Goal: Task Accomplishment & Management: Use online tool/utility

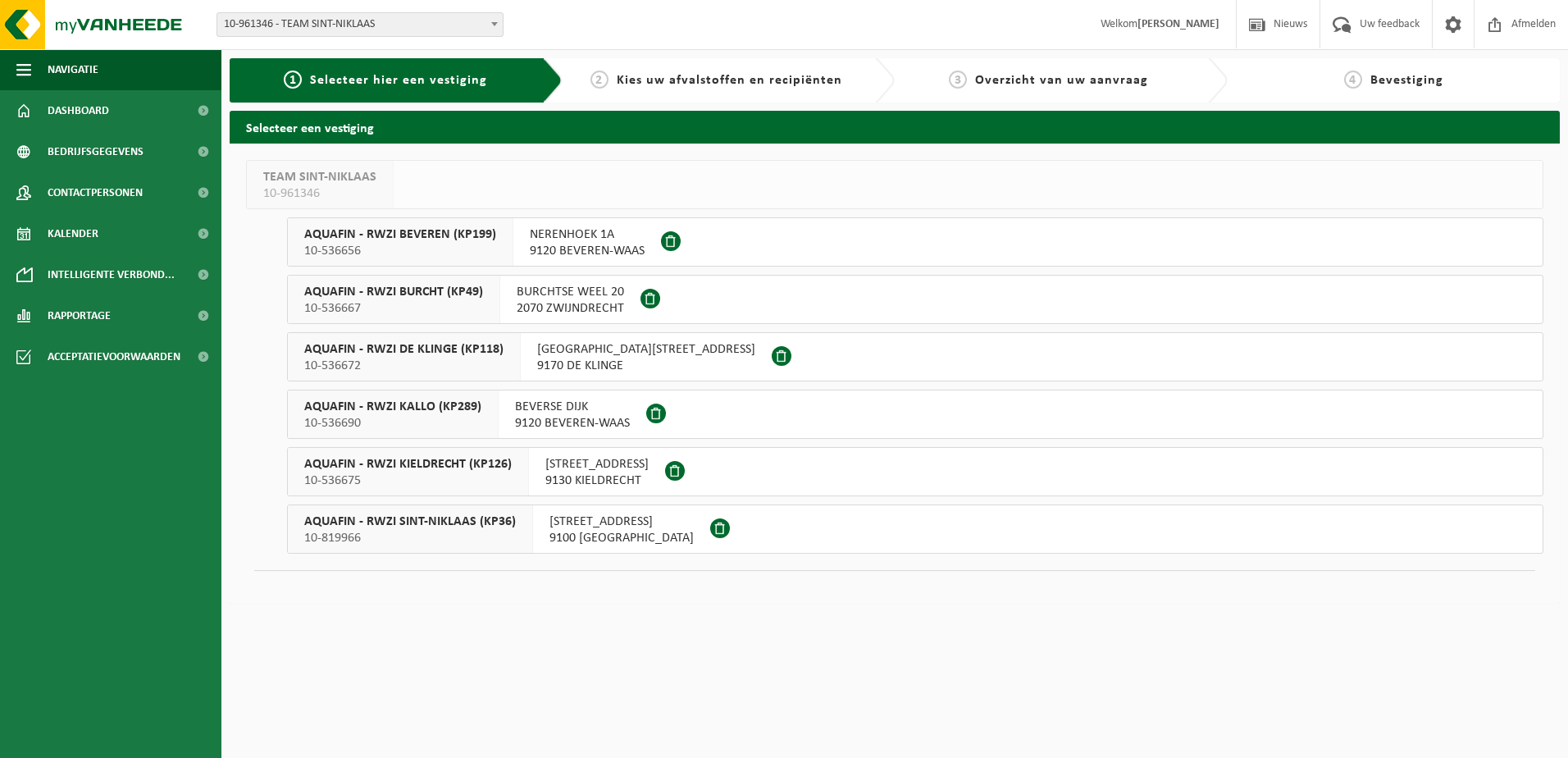
click at [618, 240] on span "NERENHOEK 1A" at bounding box center [587, 234] width 115 height 16
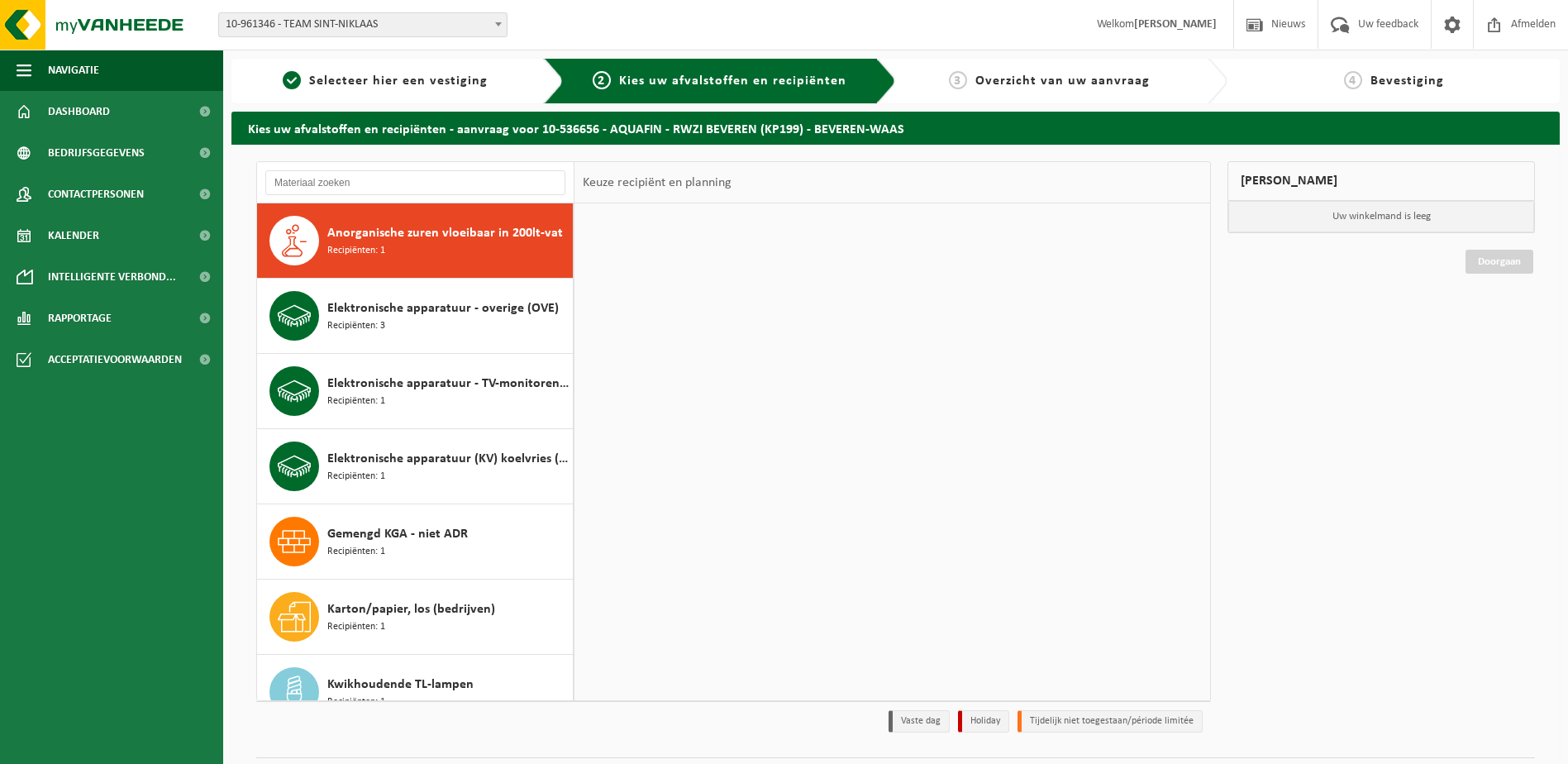
click at [445, 244] on div "Anorganische zuren vloeibaar in 200lt-vat Recipiënten: 1" at bounding box center [448, 240] width 241 height 49
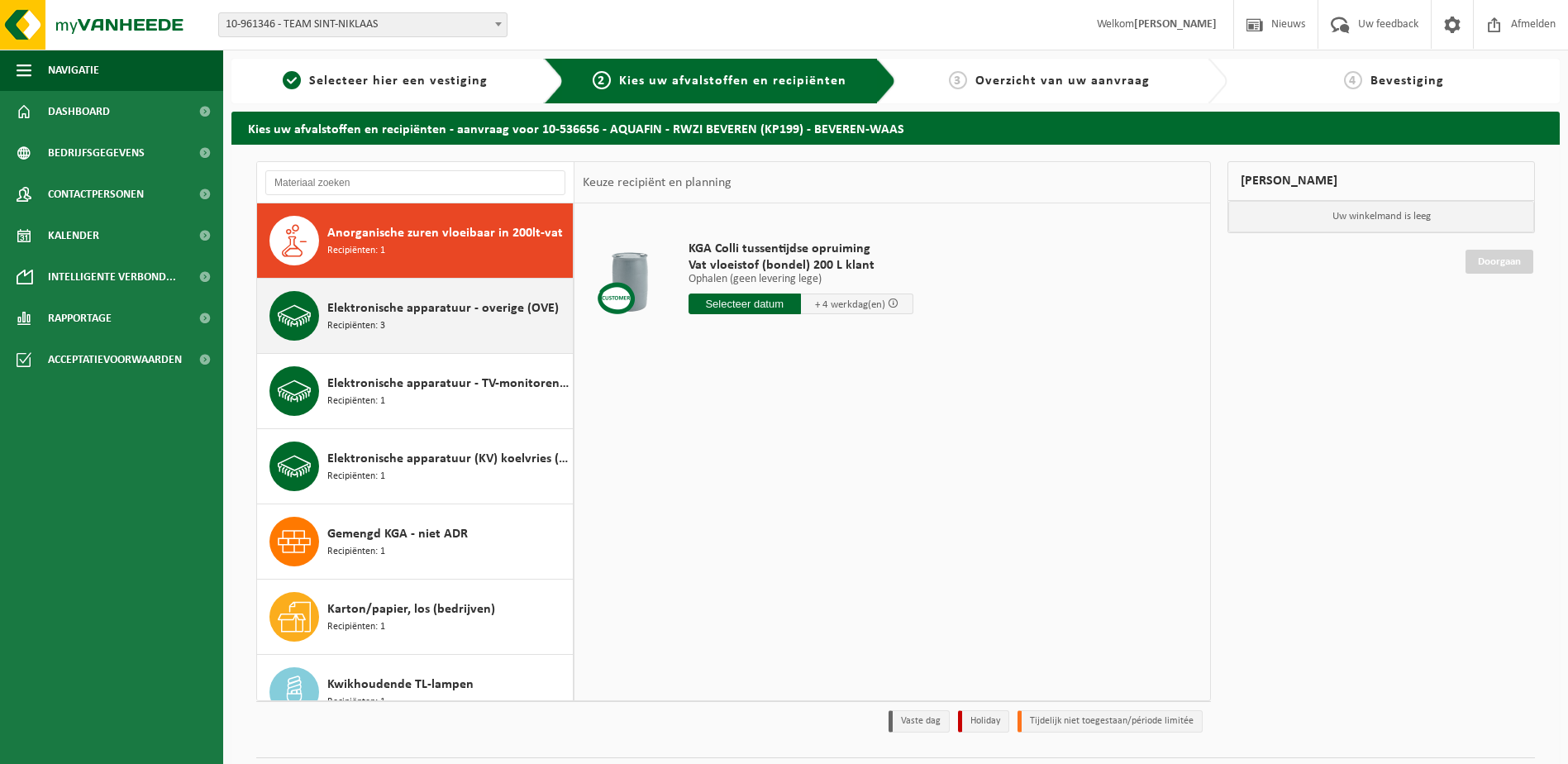
click at [445, 309] on span "Elektronische apparatuur - overige (OVE)" at bounding box center [443, 308] width 232 height 20
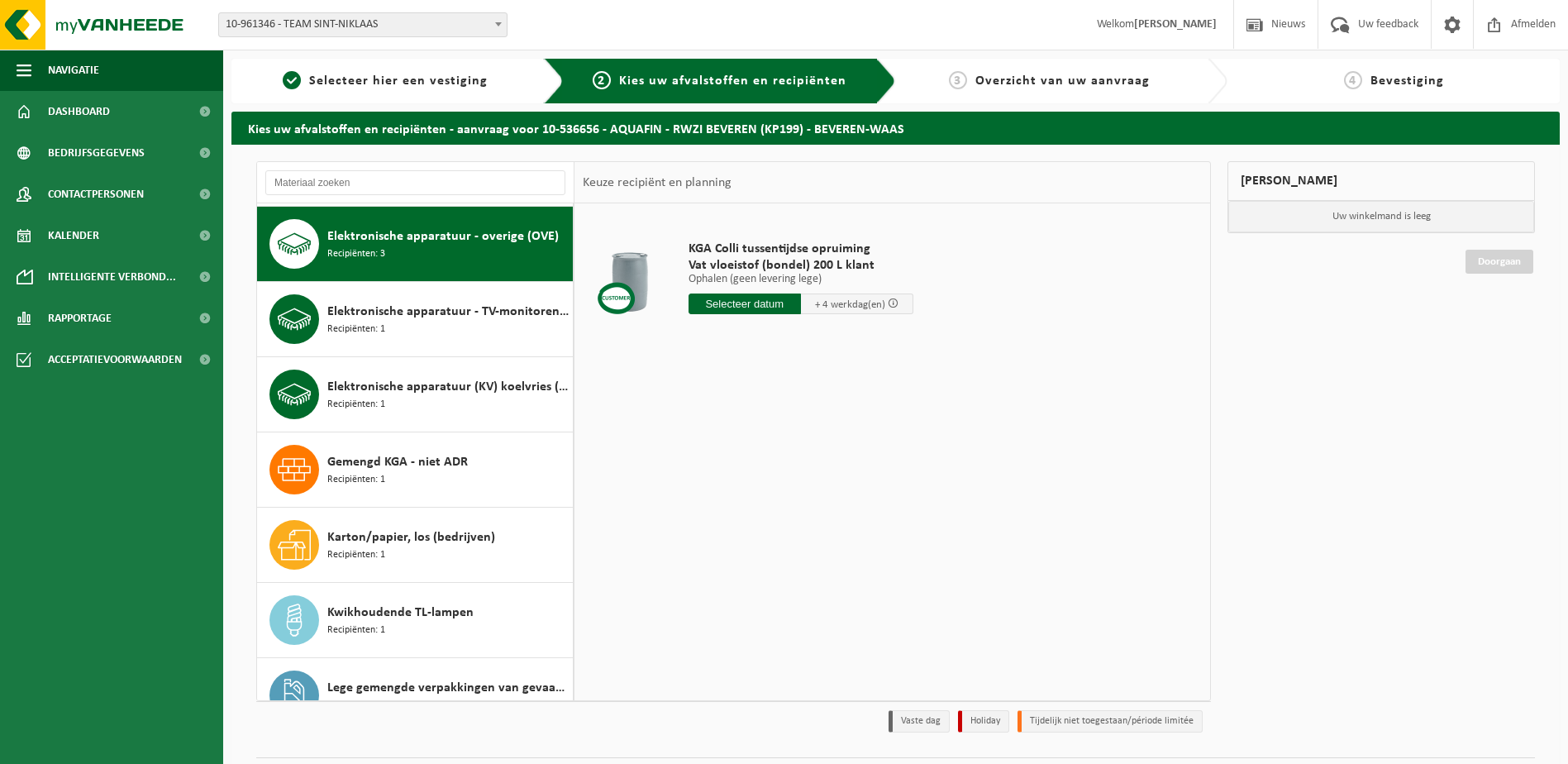
scroll to position [75, 0]
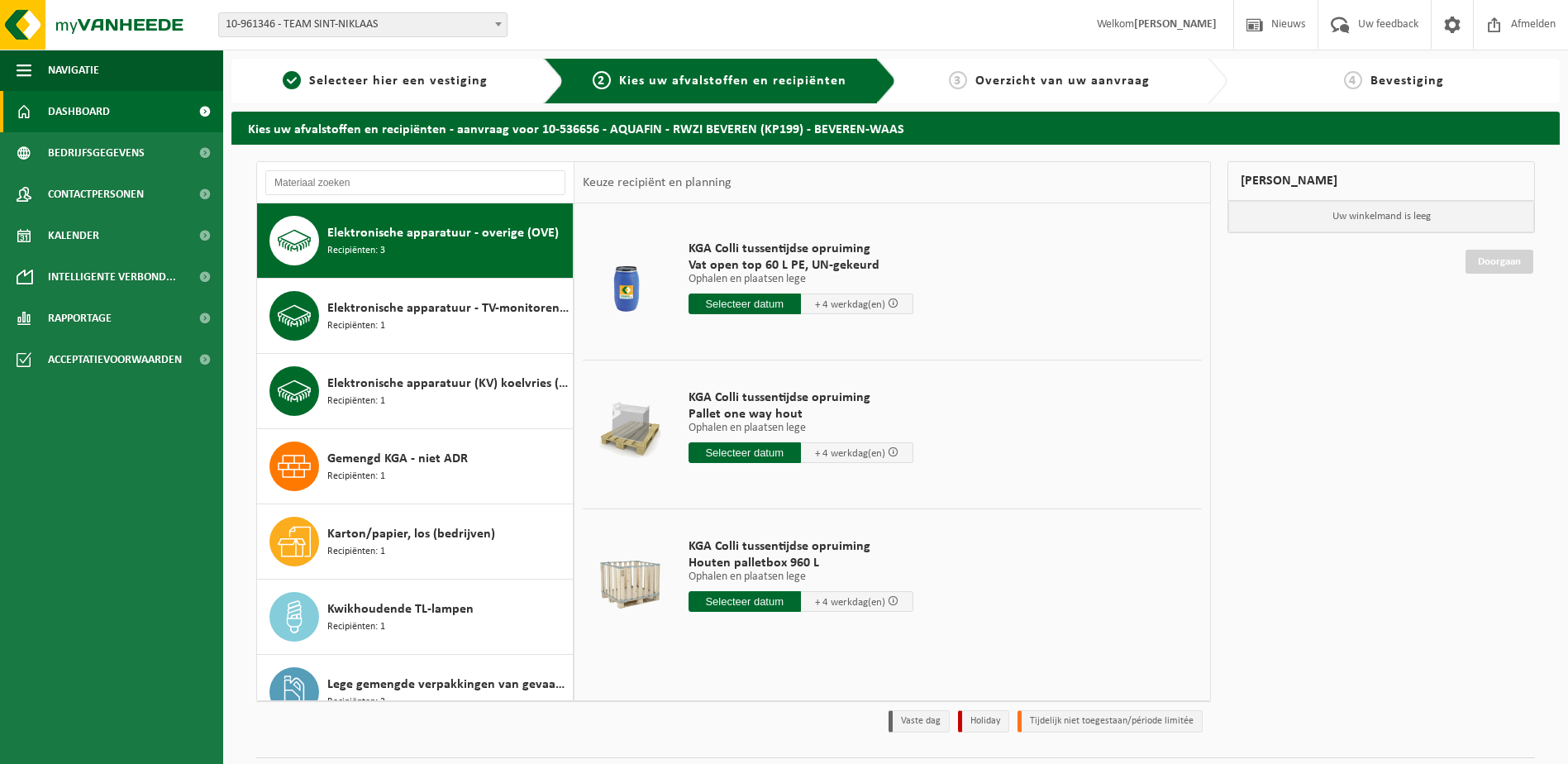
click at [117, 114] on link "Dashboard" at bounding box center [112, 112] width 223 height 42
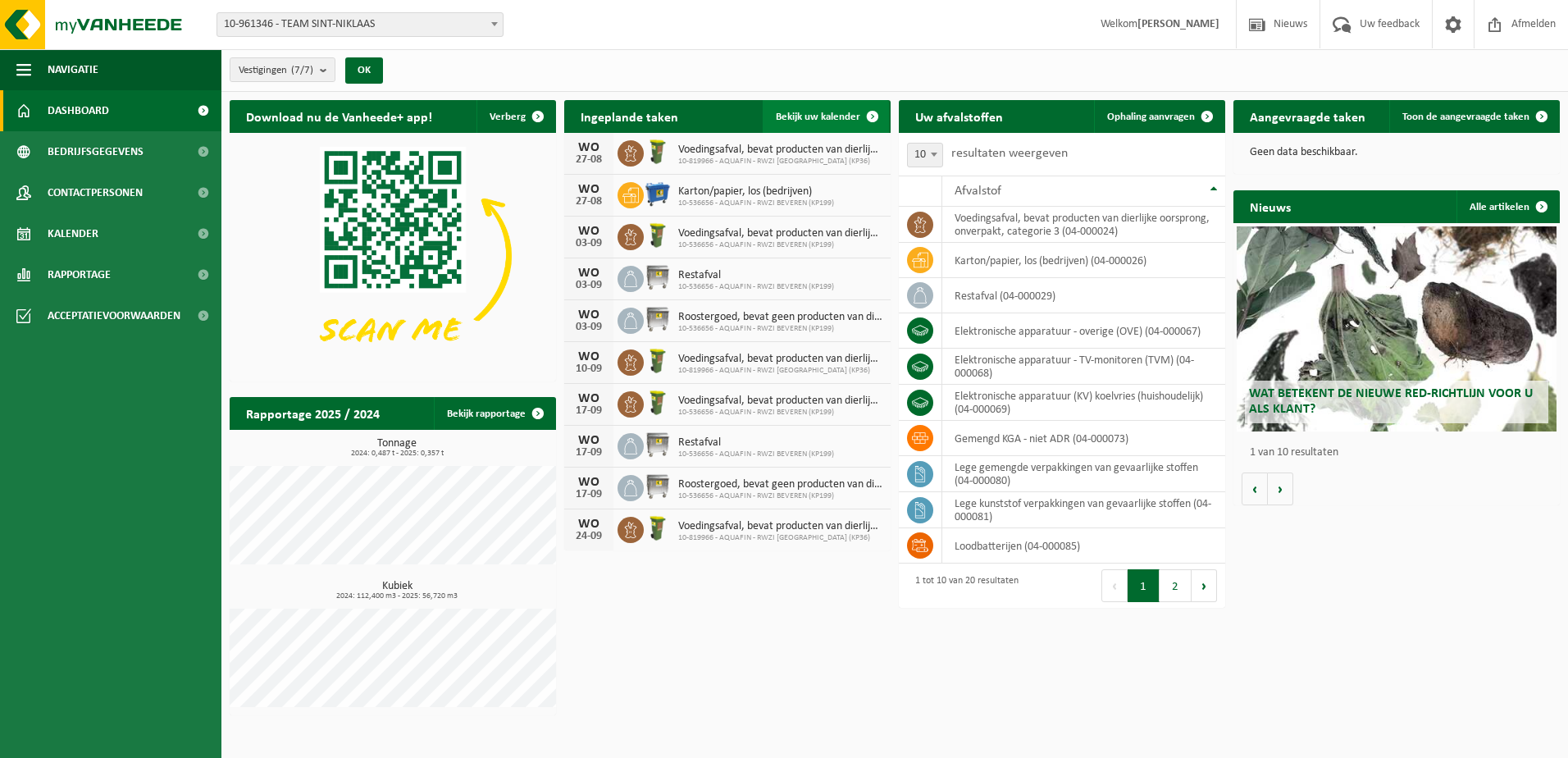
click at [871, 119] on span at bounding box center [872, 116] width 33 height 33
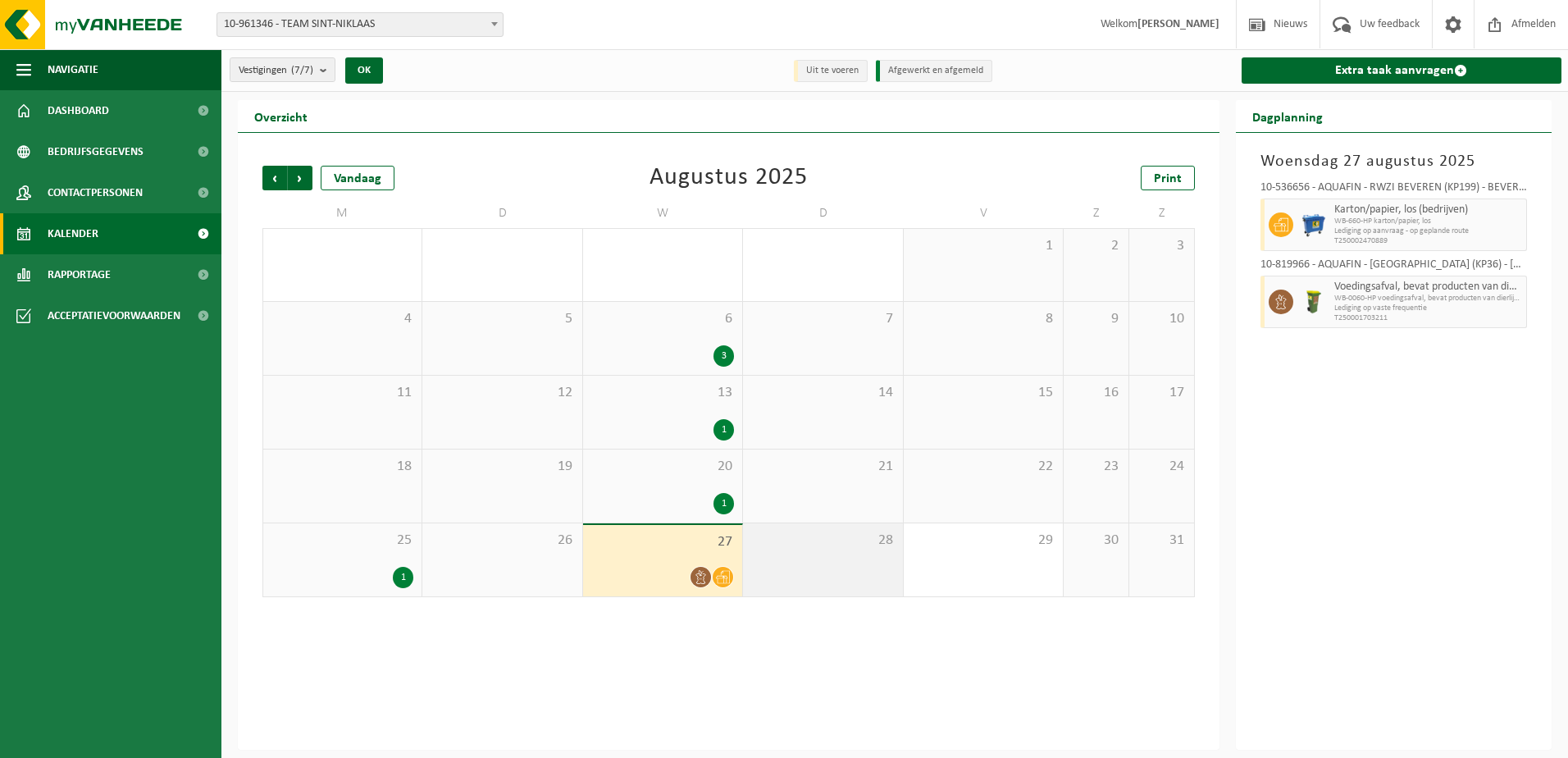
click at [796, 577] on div "28" at bounding box center [822, 560] width 159 height 73
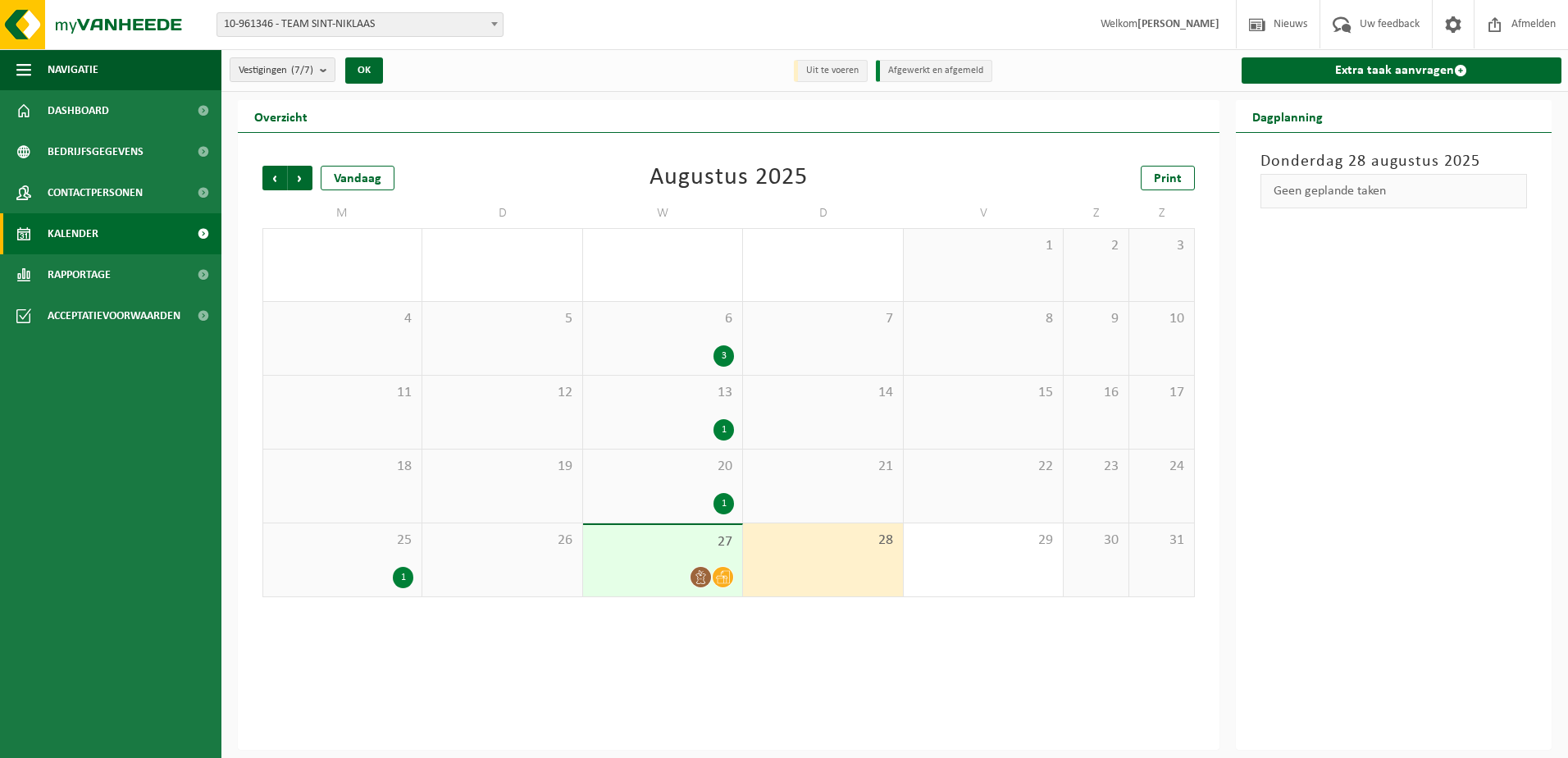
click at [683, 559] on div "27" at bounding box center [662, 561] width 159 height 71
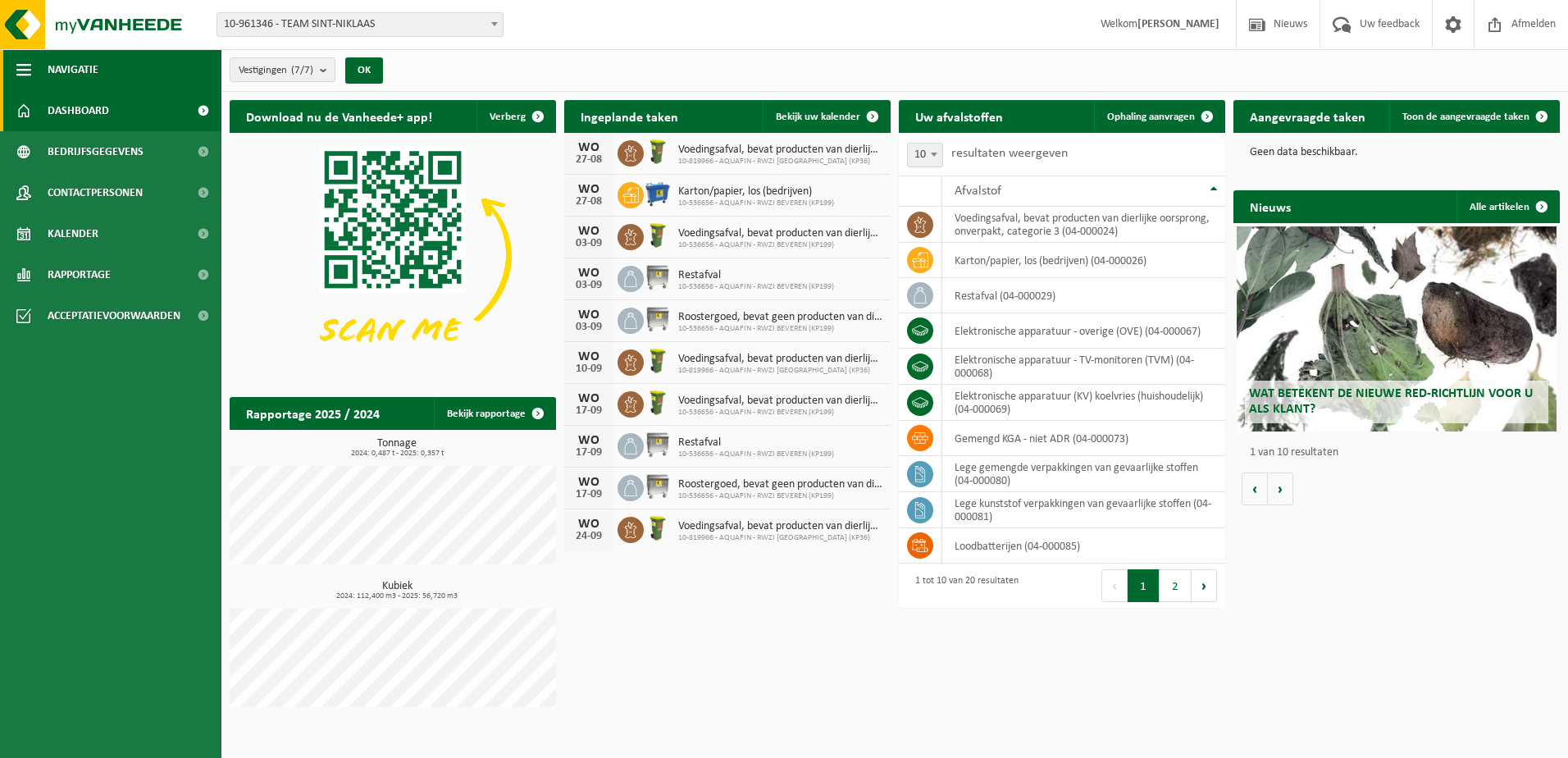
click at [62, 67] on span "Navigatie" at bounding box center [73, 70] width 51 height 41
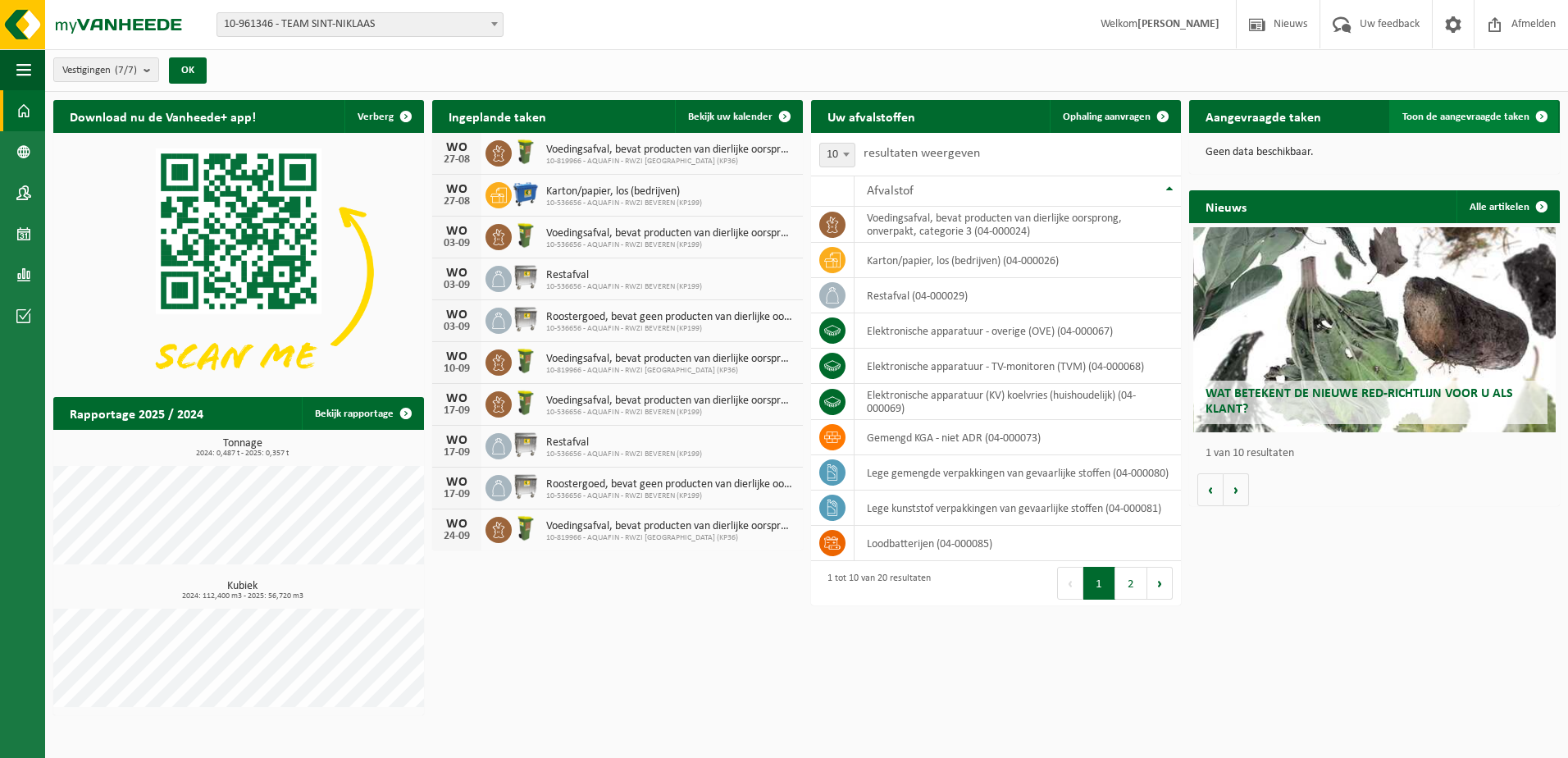
click at [1438, 116] on span "Toon de aangevraagde taken" at bounding box center [1466, 116] width 127 height 10
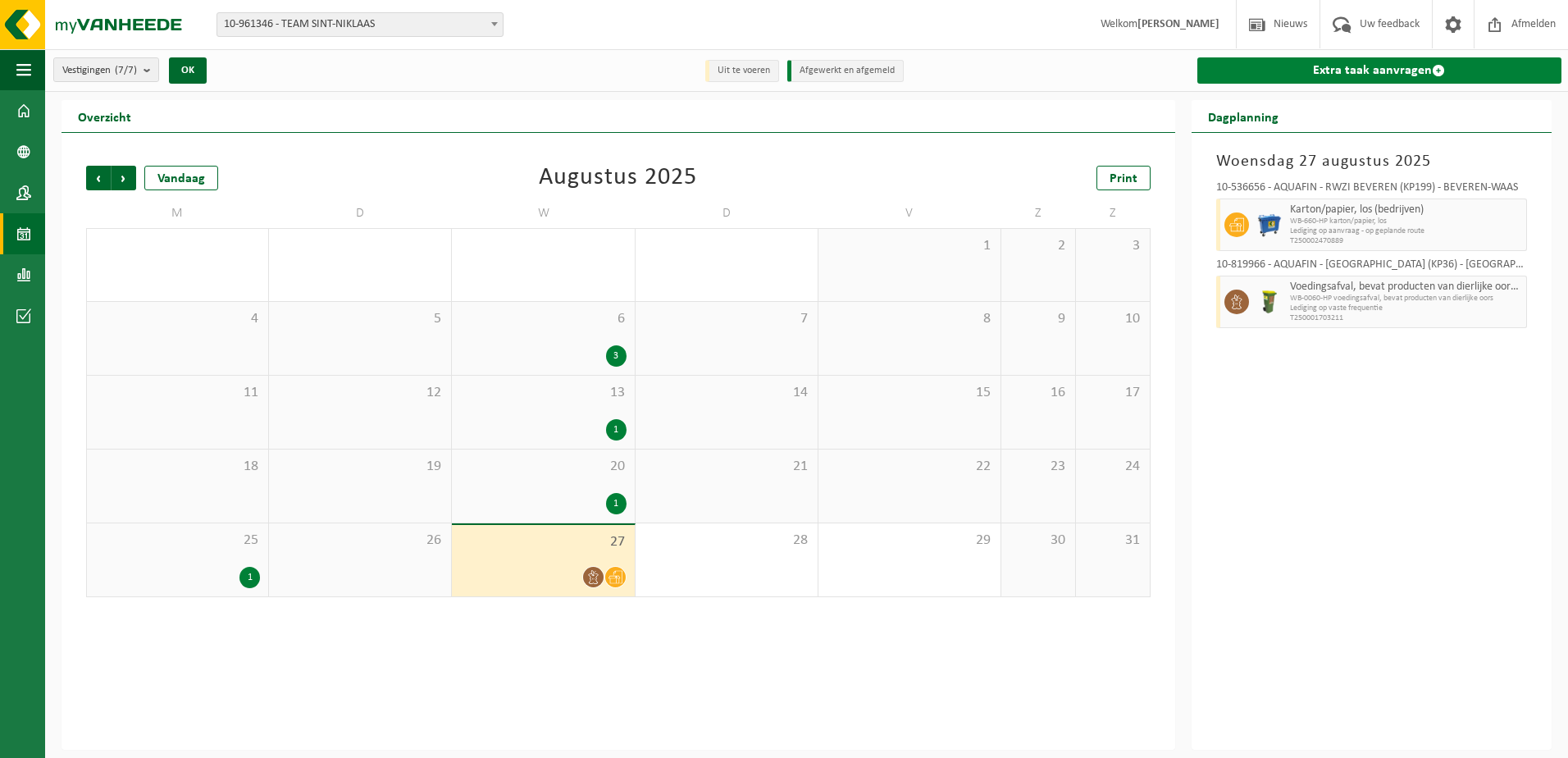
click at [1329, 77] on link "Extra taak aanvragen" at bounding box center [1379, 70] width 364 height 26
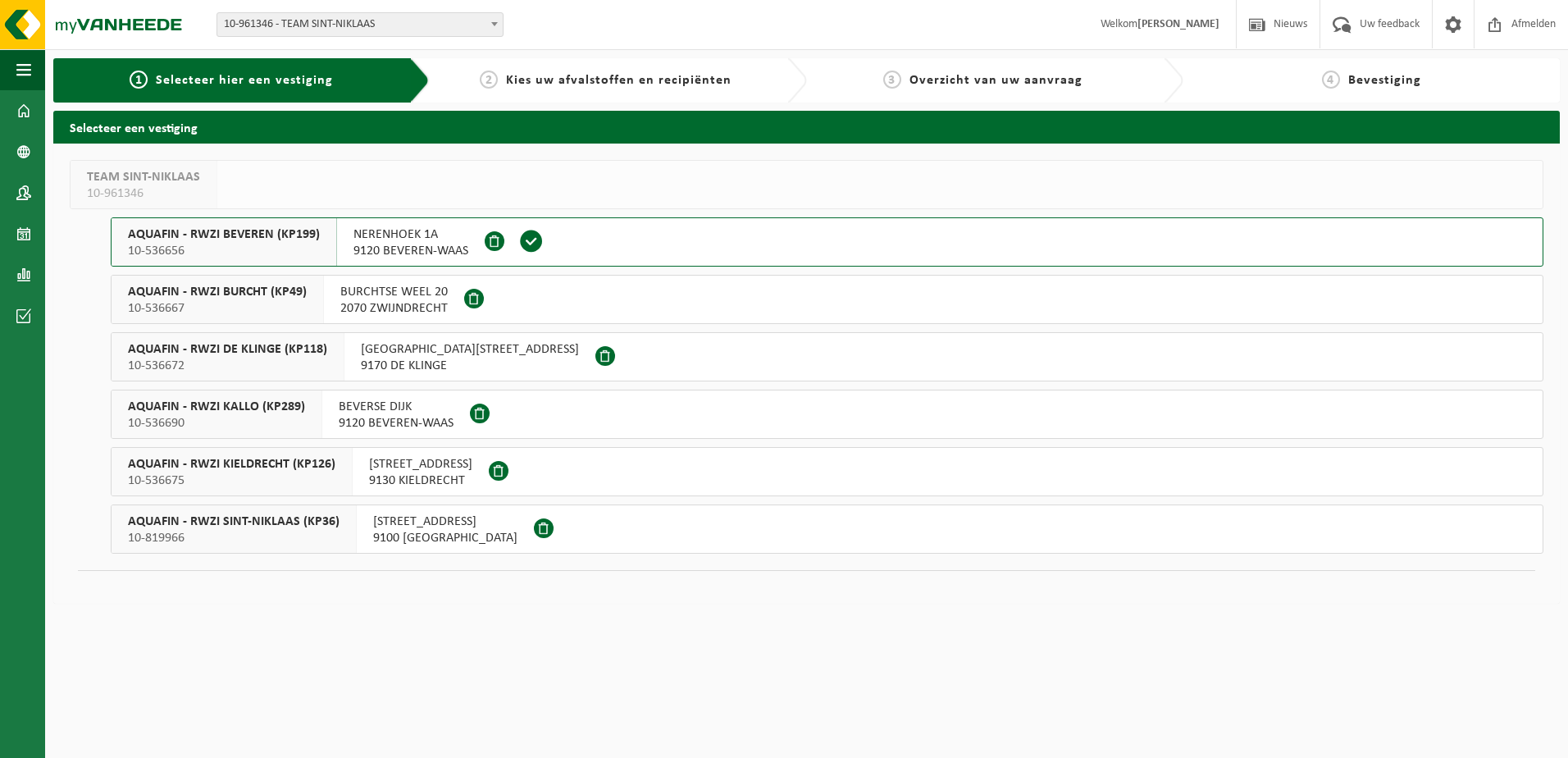
click at [524, 241] on span at bounding box center [531, 241] width 24 height 24
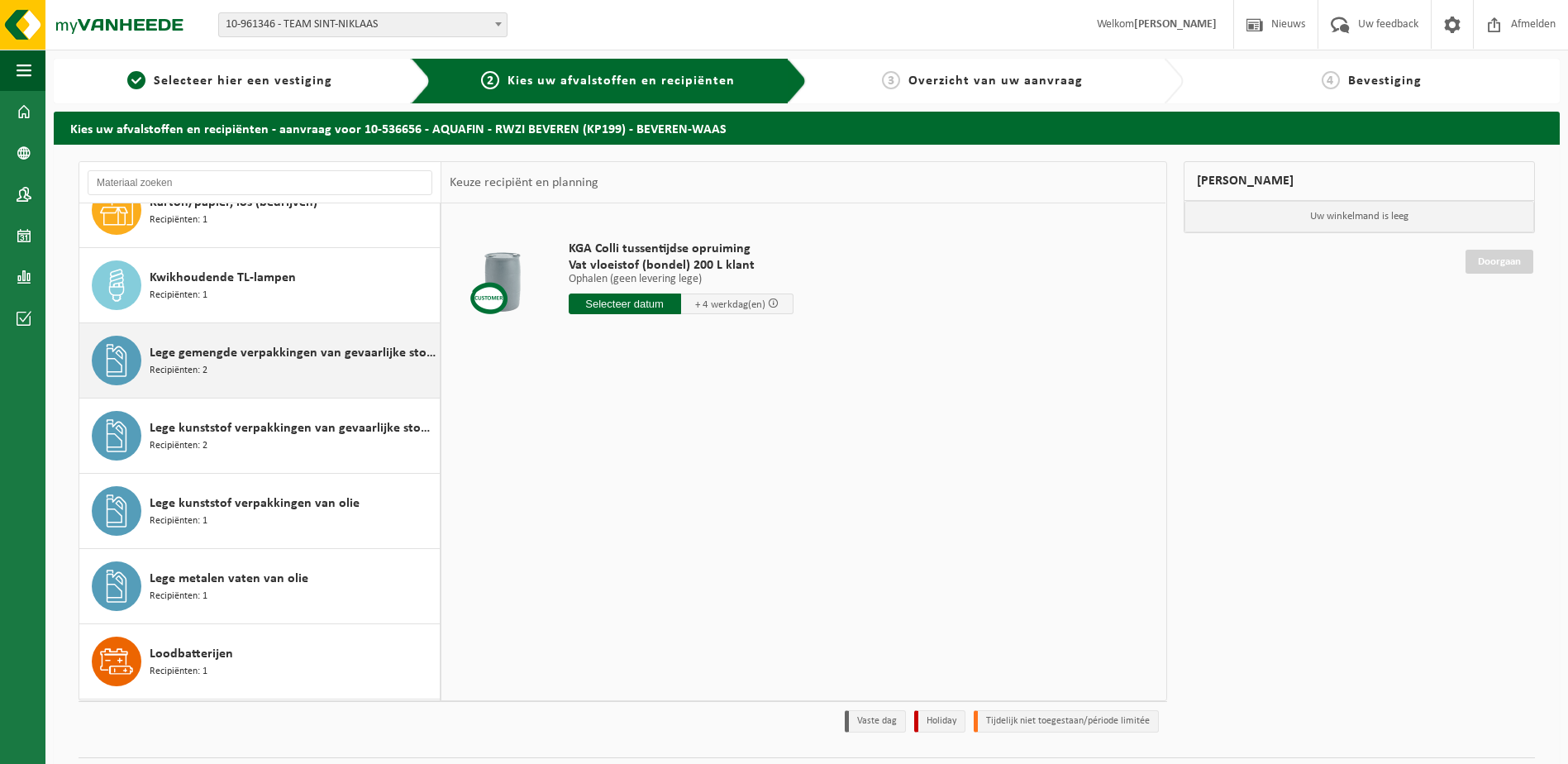
scroll to position [662, 0]
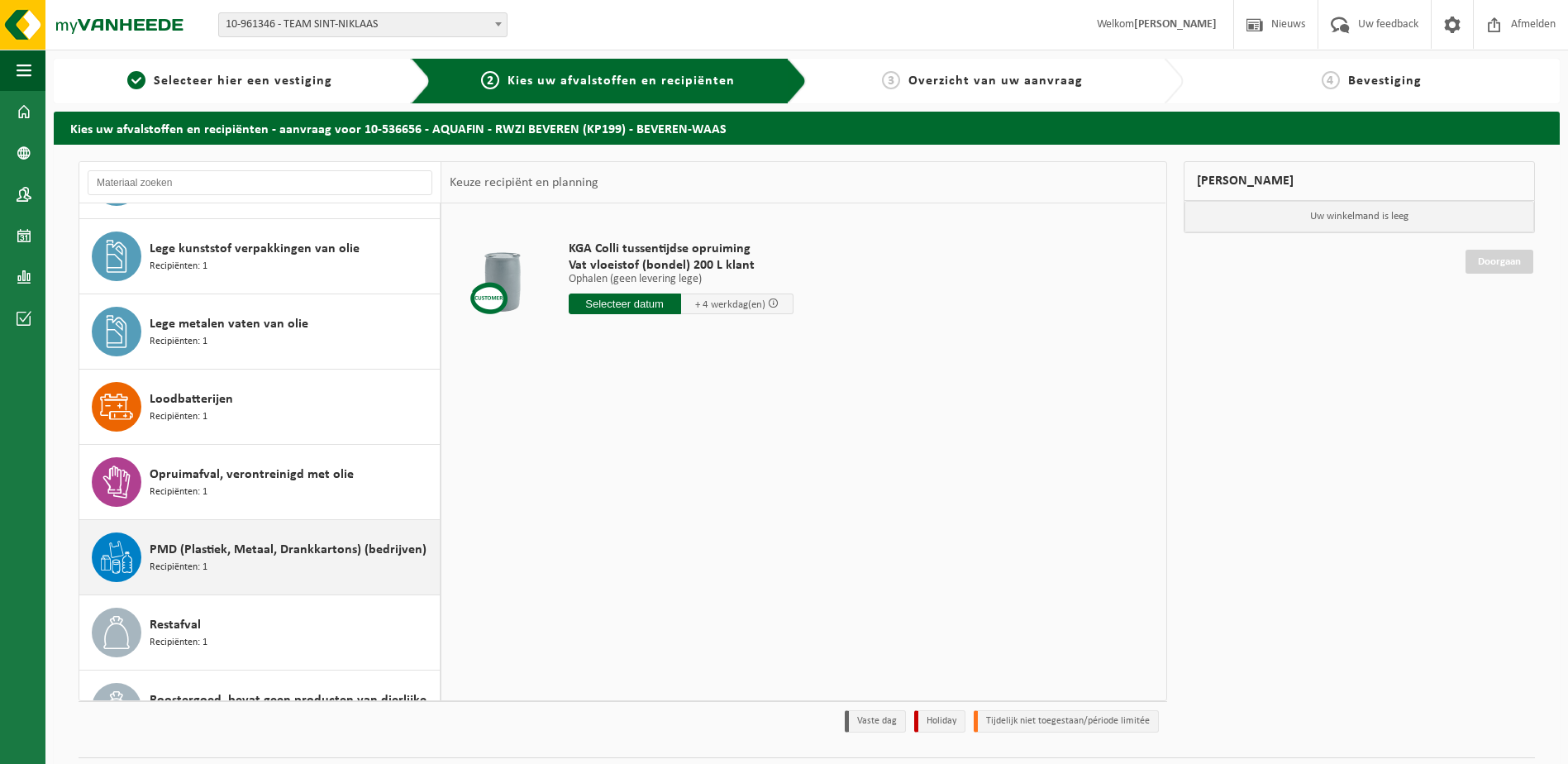
click at [255, 561] on div "PMD (Plastiek, Metaal, Drankkartons) (bedrijven) Recipiënten: 1" at bounding box center [292, 557] width 286 height 49
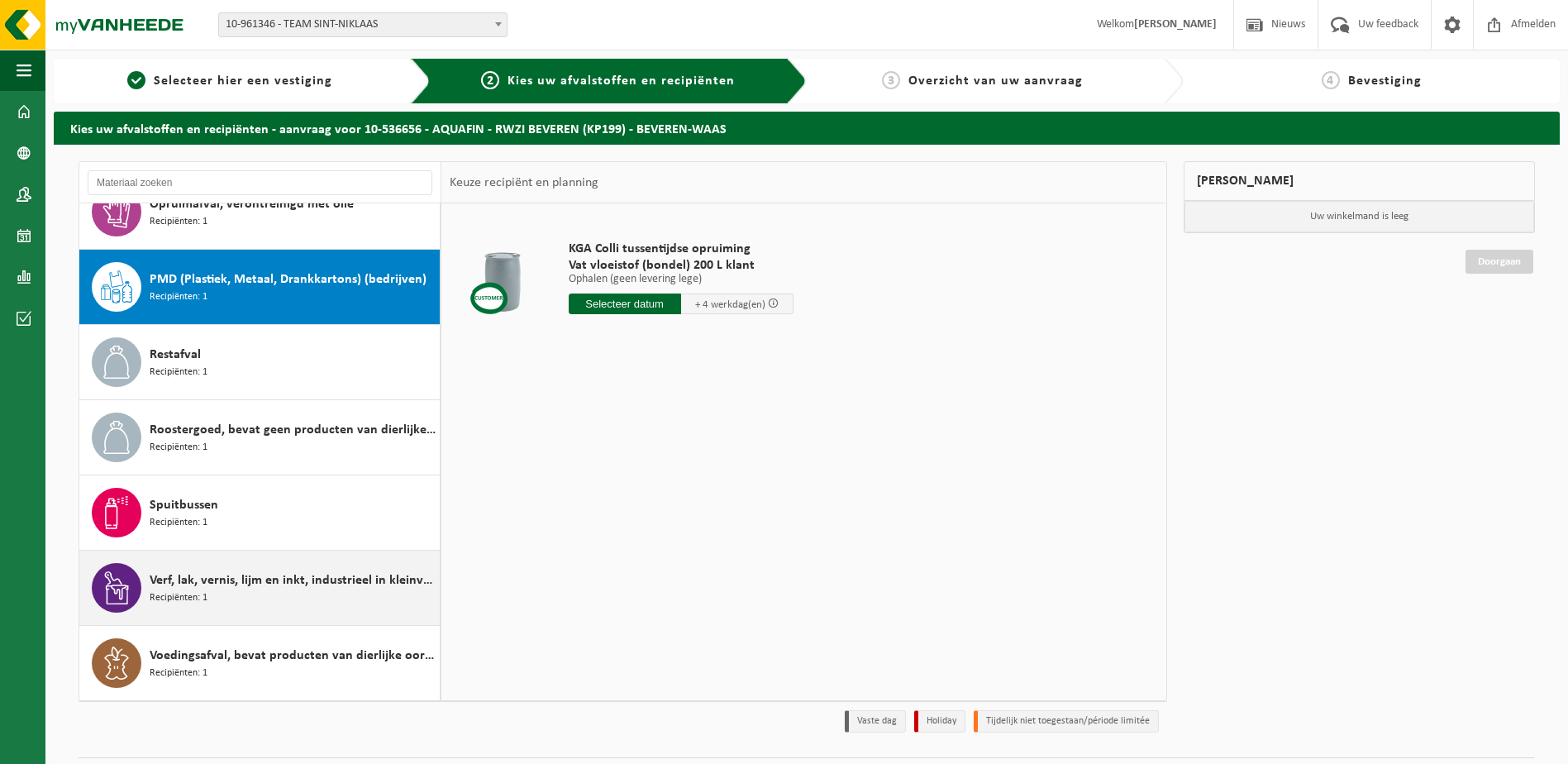
scroll to position [932, 0]
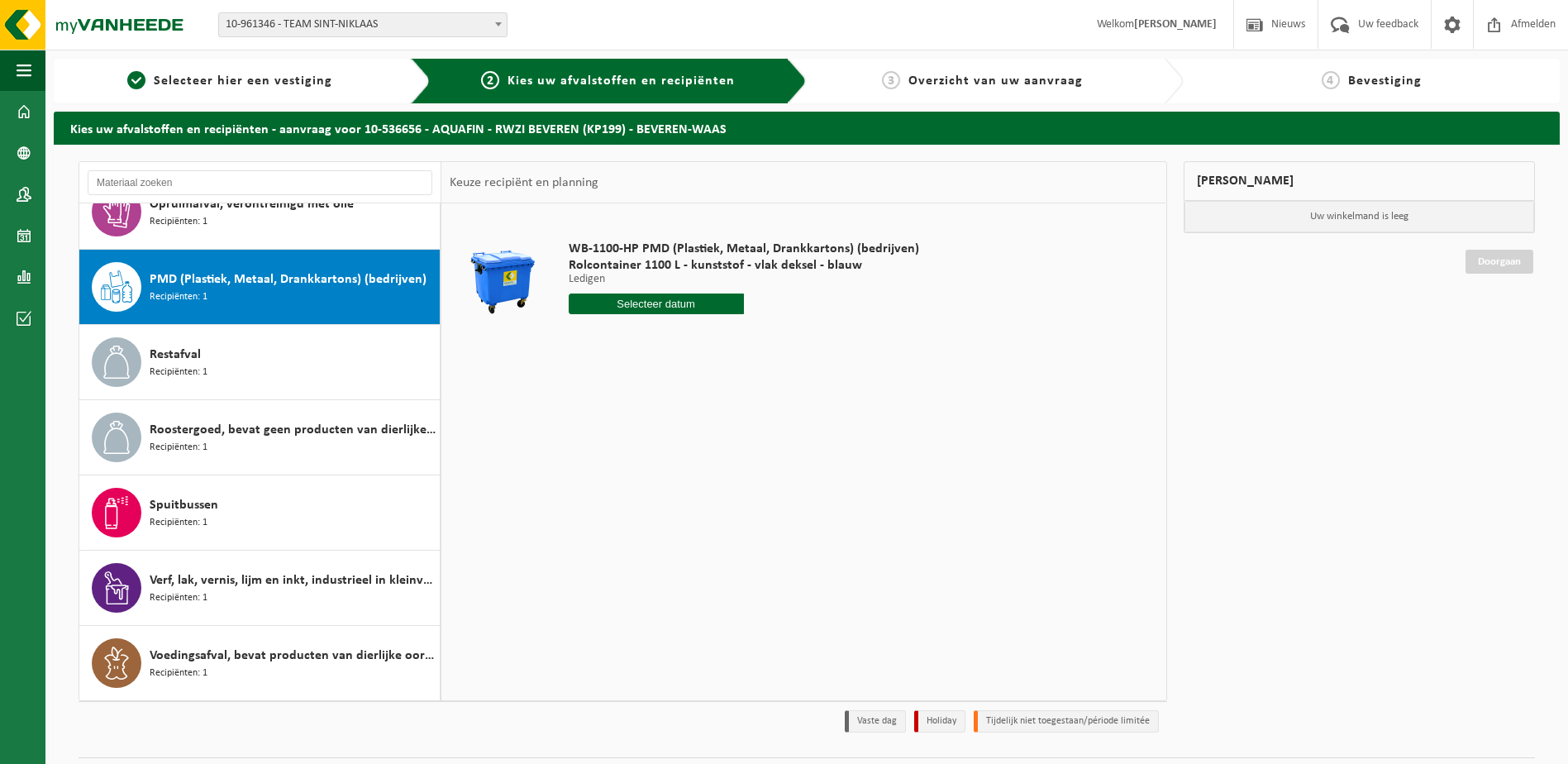
click at [636, 303] on input "text" at bounding box center [656, 304] width 175 height 21
click at [755, 338] on icon at bounding box center [756, 342] width 26 height 27
click at [664, 399] on div "4" at bounding box center [671, 398] width 29 height 27
type input "Van [DATE]"
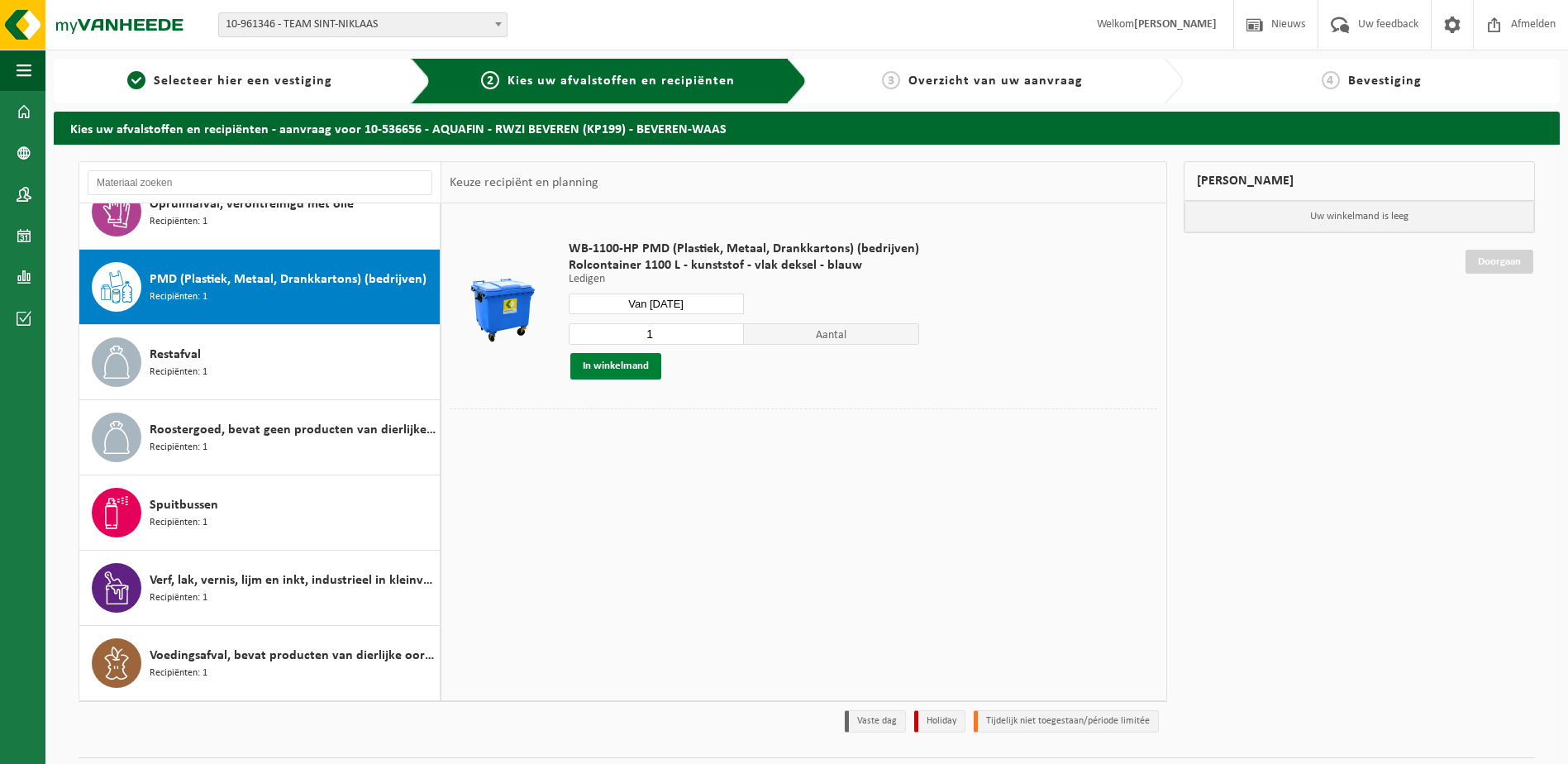
click at [621, 367] on button "In winkelmand" at bounding box center [616, 366] width 91 height 27
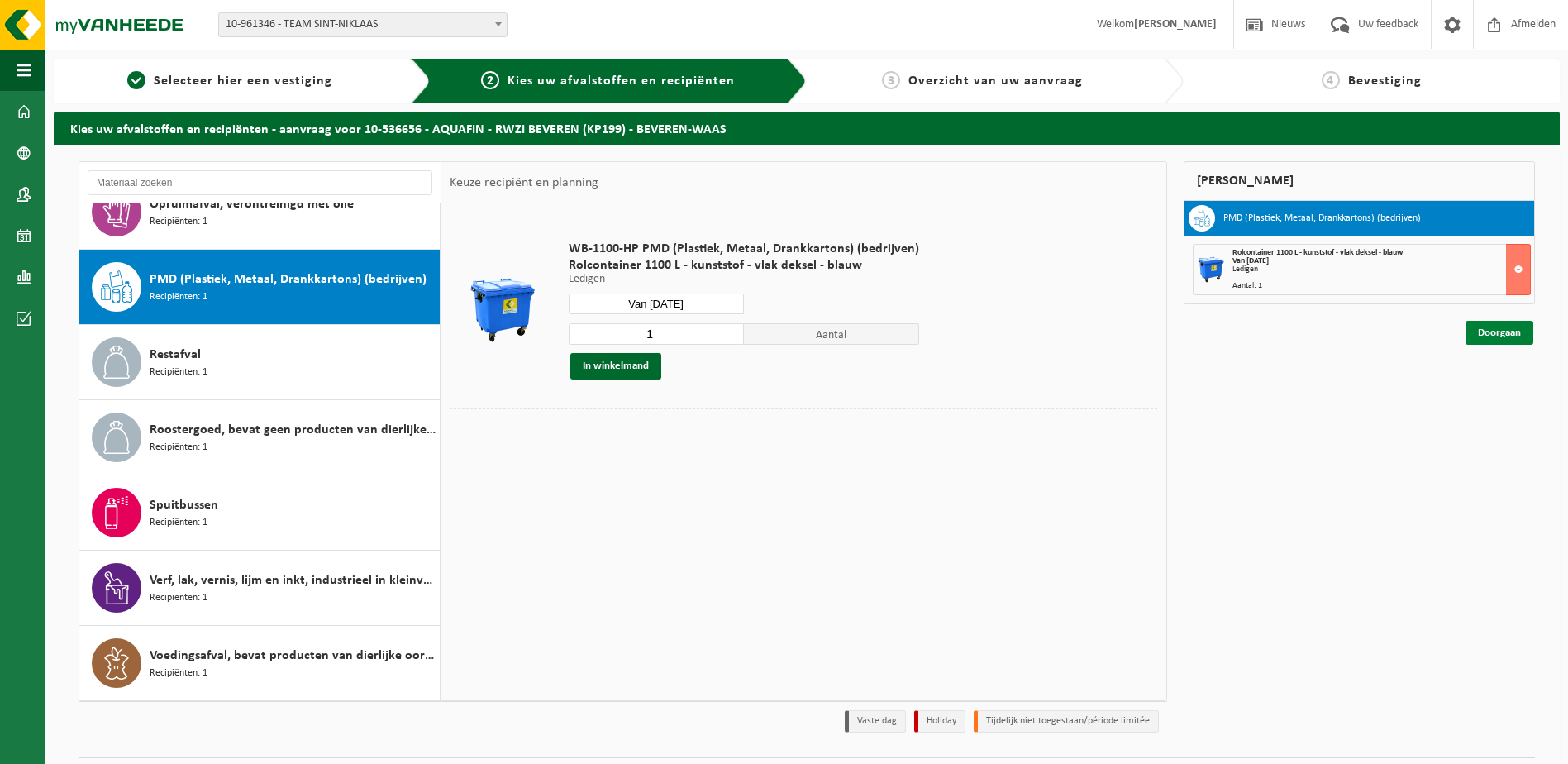
click at [1478, 333] on link "Doorgaan" at bounding box center [1500, 332] width 68 height 24
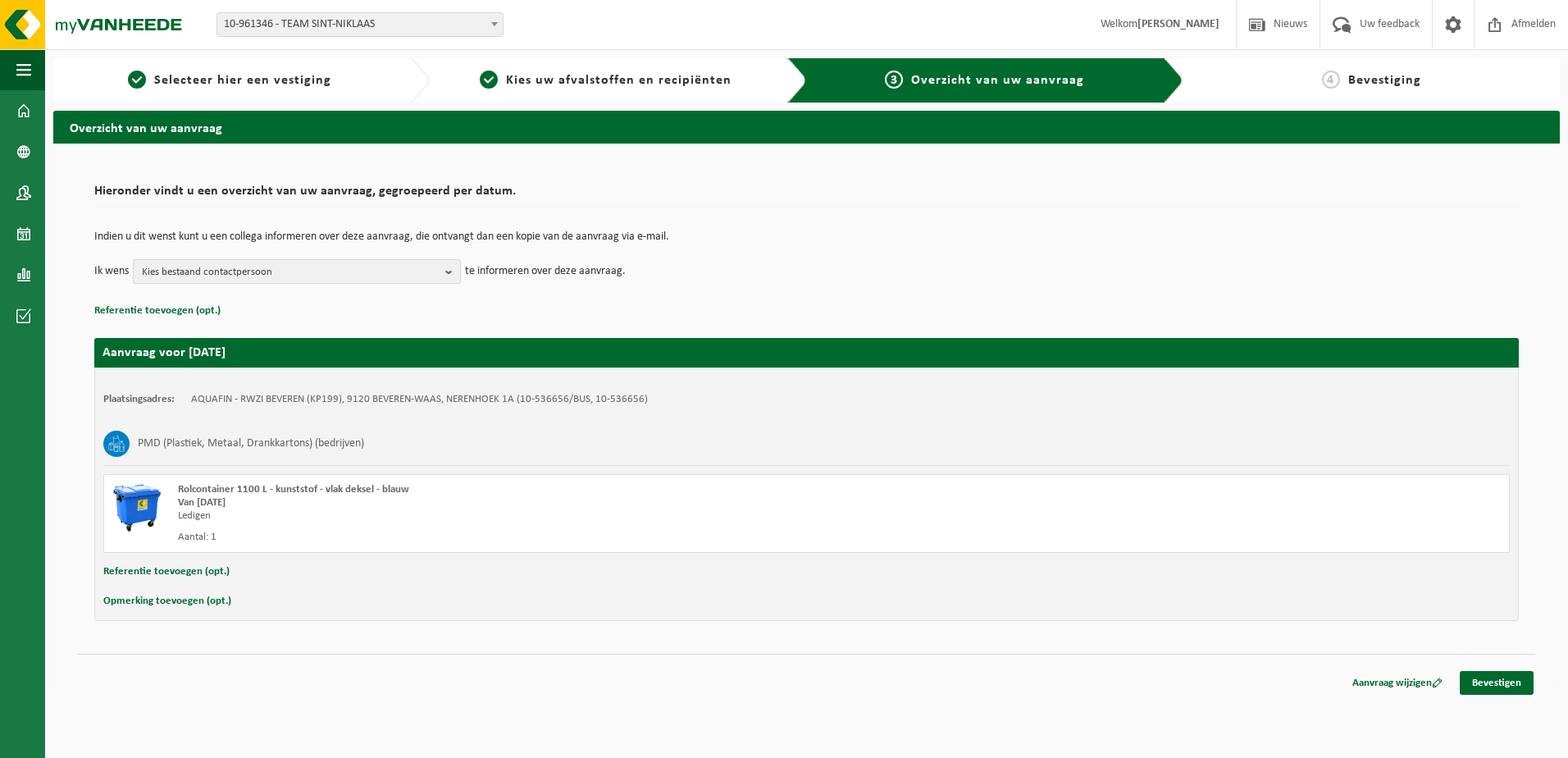
click at [450, 273] on b "button" at bounding box center [453, 271] width 15 height 23
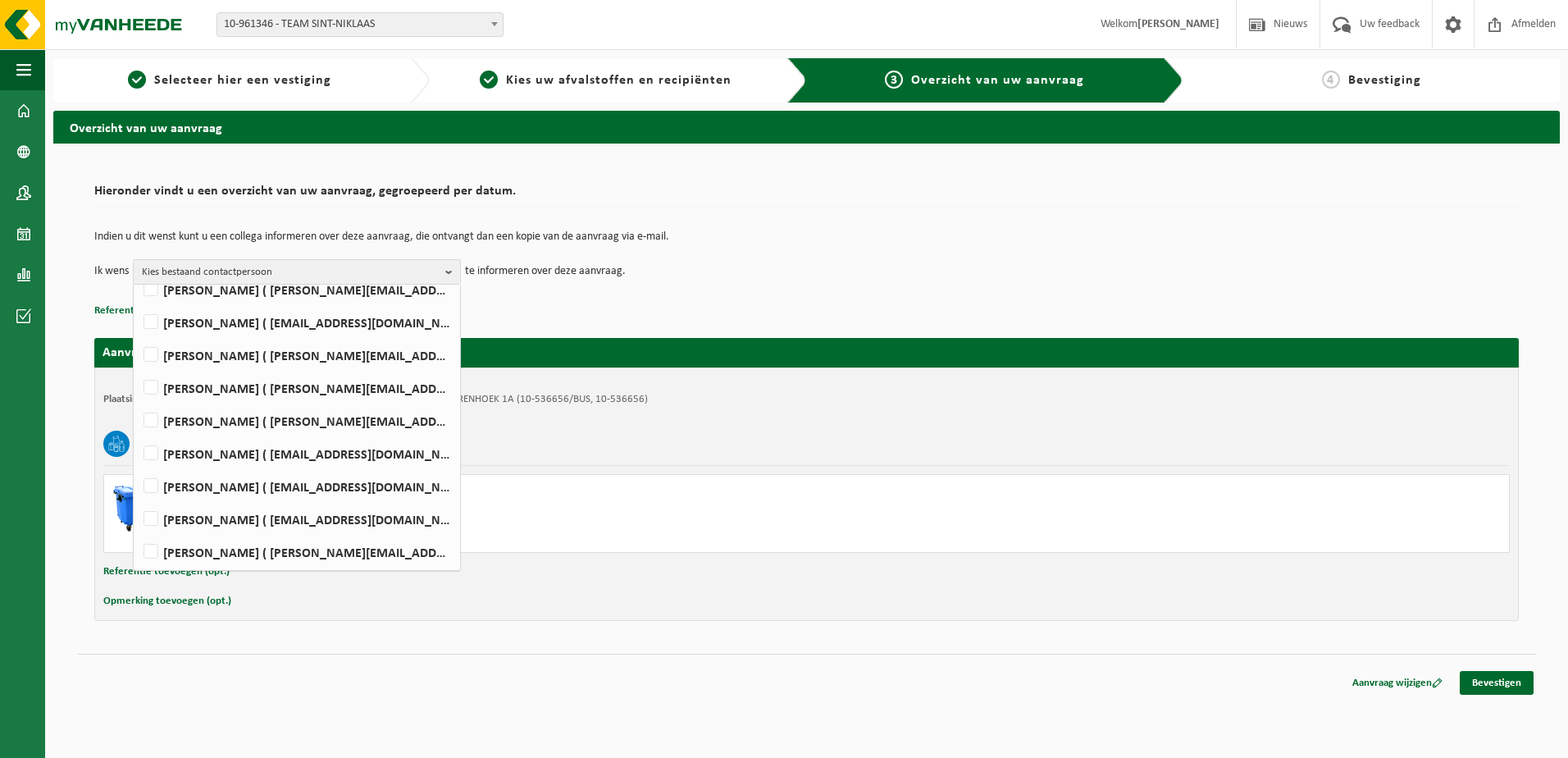
scroll to position [328, 0]
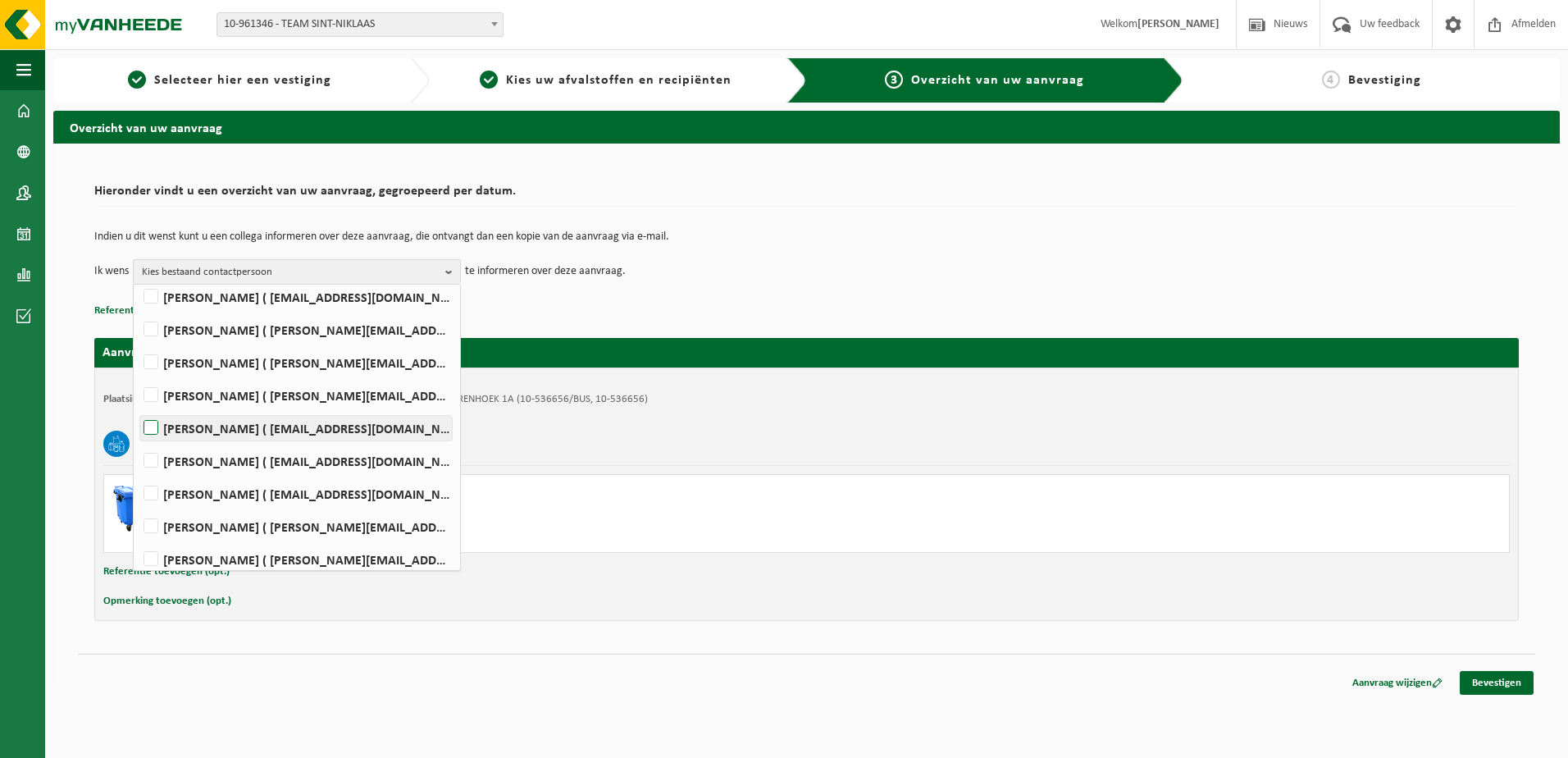
click at [155, 427] on label "Koen Smet ( koen.smet@aquafin.be )" at bounding box center [296, 428] width 312 height 24
click at [138, 408] on input "Koen Smet ( koen.smet@aquafin.be )" at bounding box center [137, 407] width 1 height 1
checkbox input "true"
click at [857, 252] on td "Indien u dit wenst kunt u een collega informeren over deze aanvraag, die ontvan…" at bounding box center [806, 245] width 1424 height 28
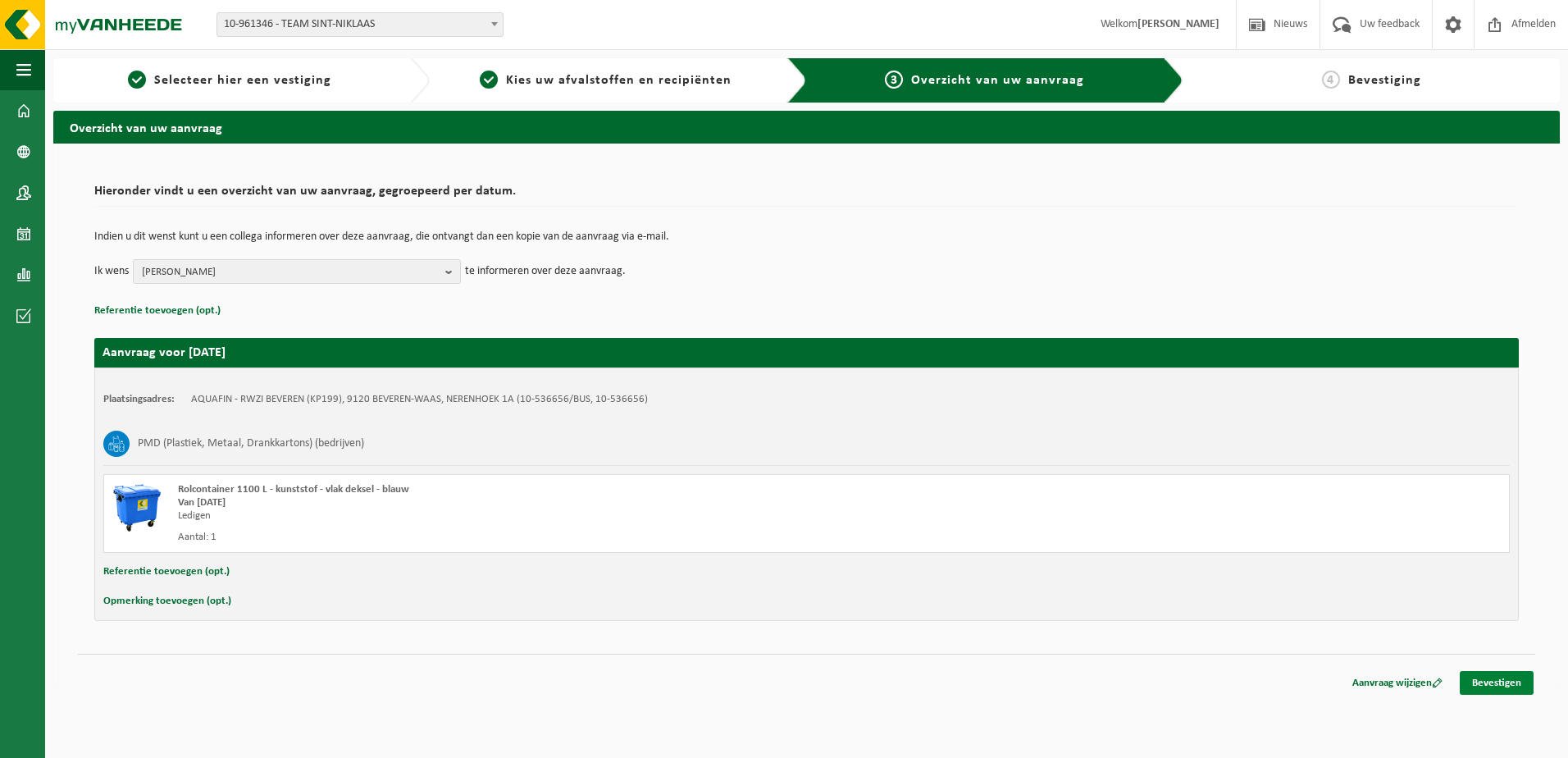
click at [1489, 684] on link "Bevestigen" at bounding box center [1497, 682] width 74 height 23
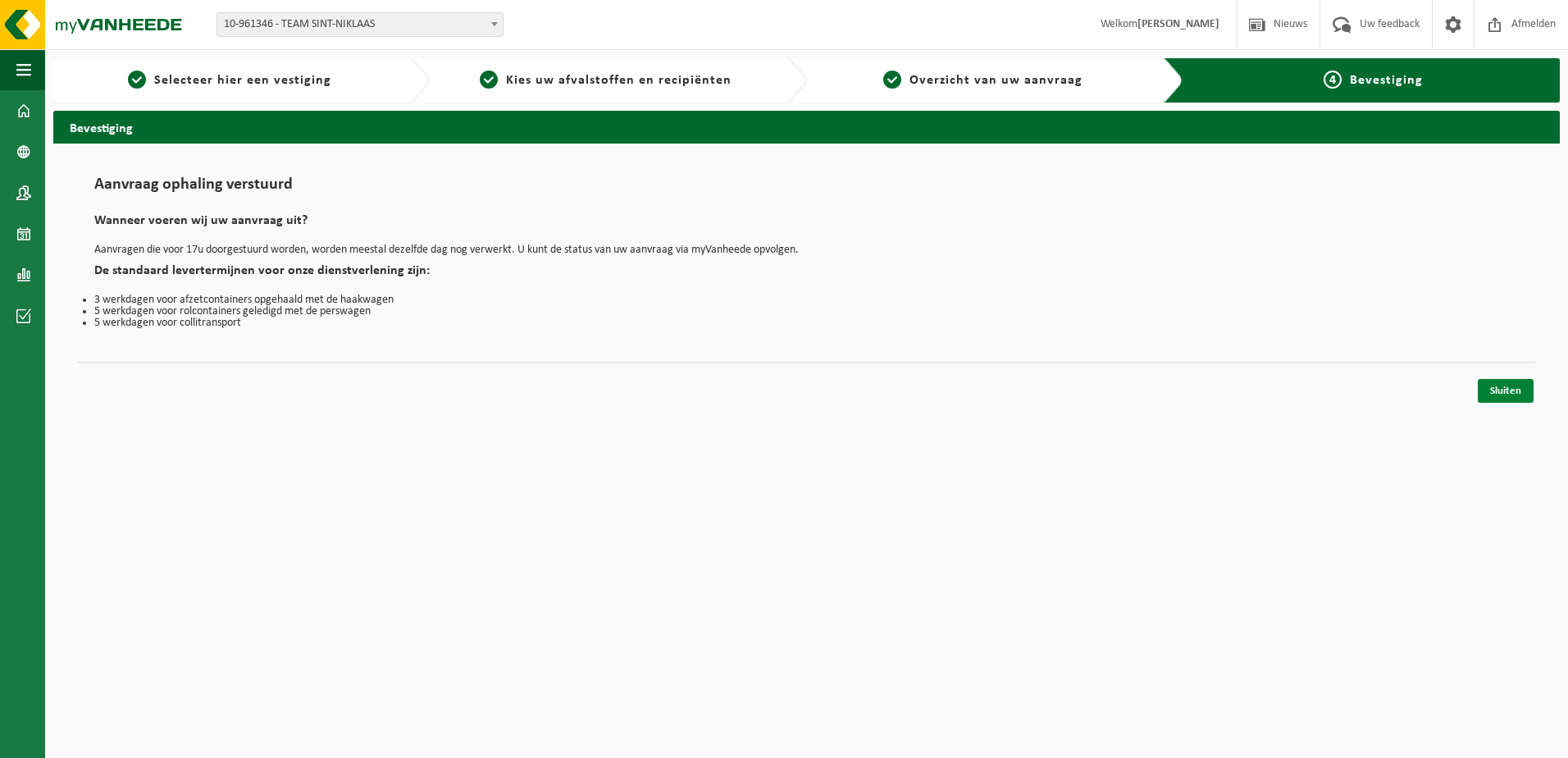
click at [1496, 386] on link "Sluiten" at bounding box center [1505, 391] width 55 height 23
